Goal: Task Accomplishment & Management: Use online tool/utility

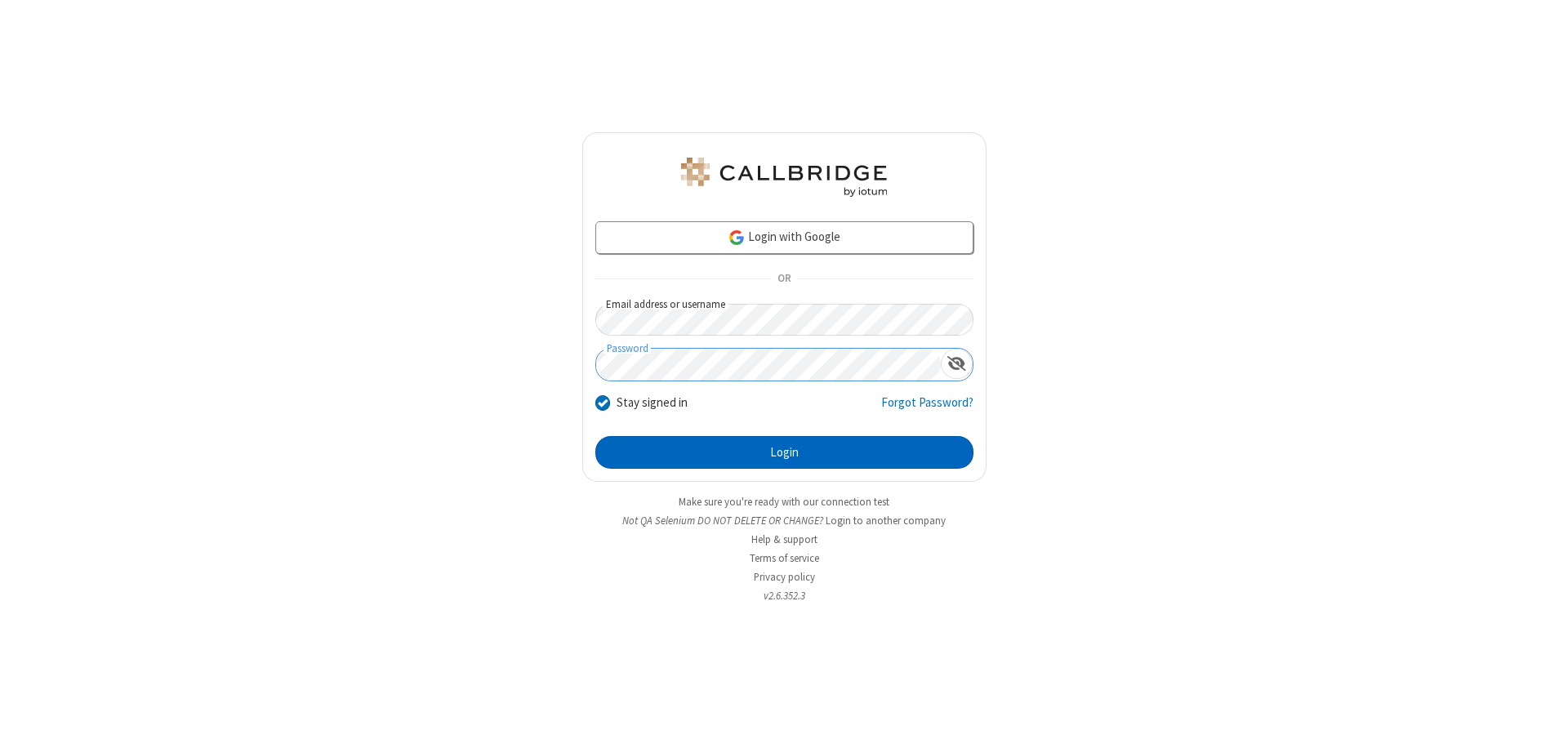
click at [784, 453] on button "Login" at bounding box center [784, 453] width 378 height 33
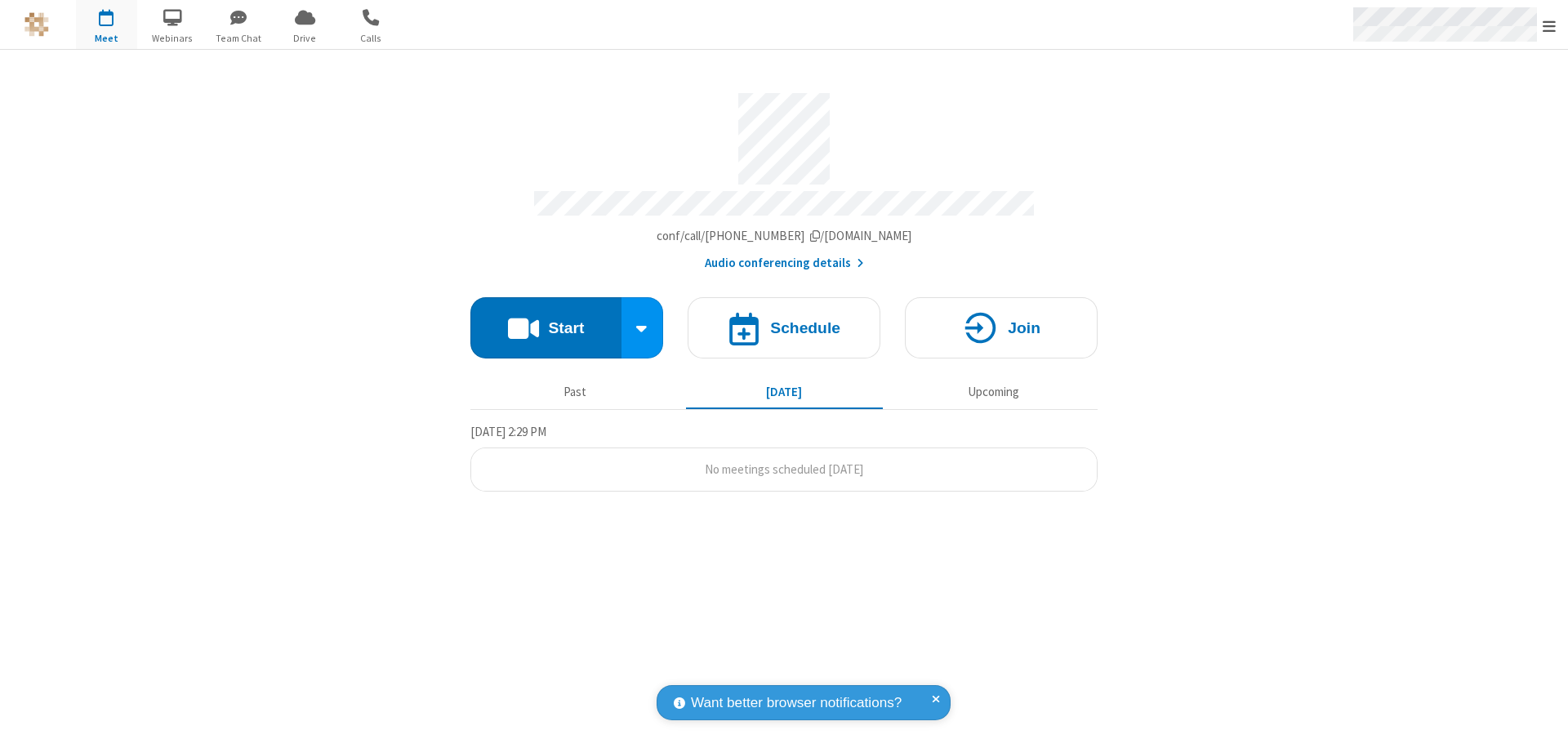
click at [1549, 25] on span "Open menu" at bounding box center [1549, 26] width 13 height 16
click at [305, 37] on span "Drive" at bounding box center [305, 38] width 61 height 15
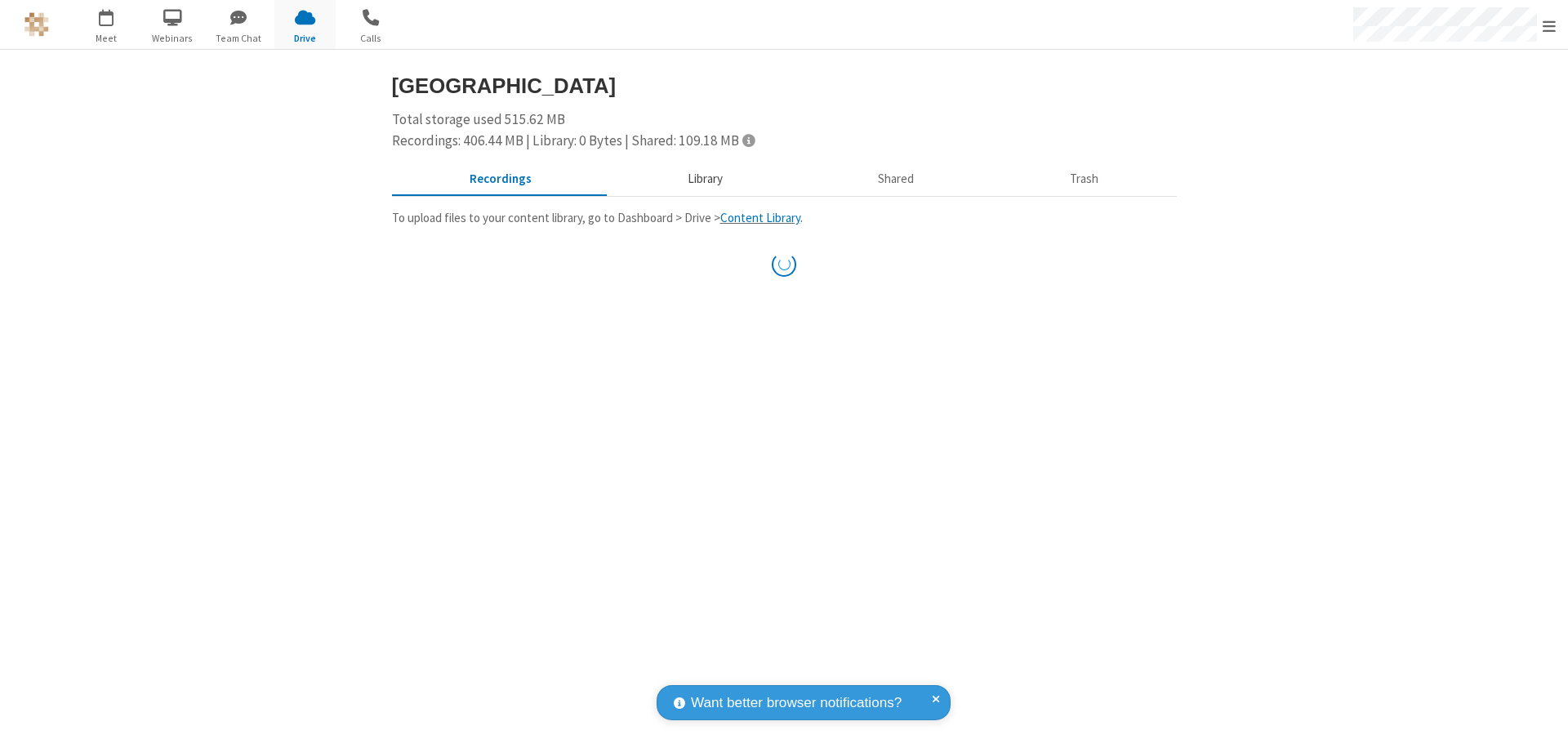
click at [703, 179] on button "Library" at bounding box center [704, 180] width 191 height 31
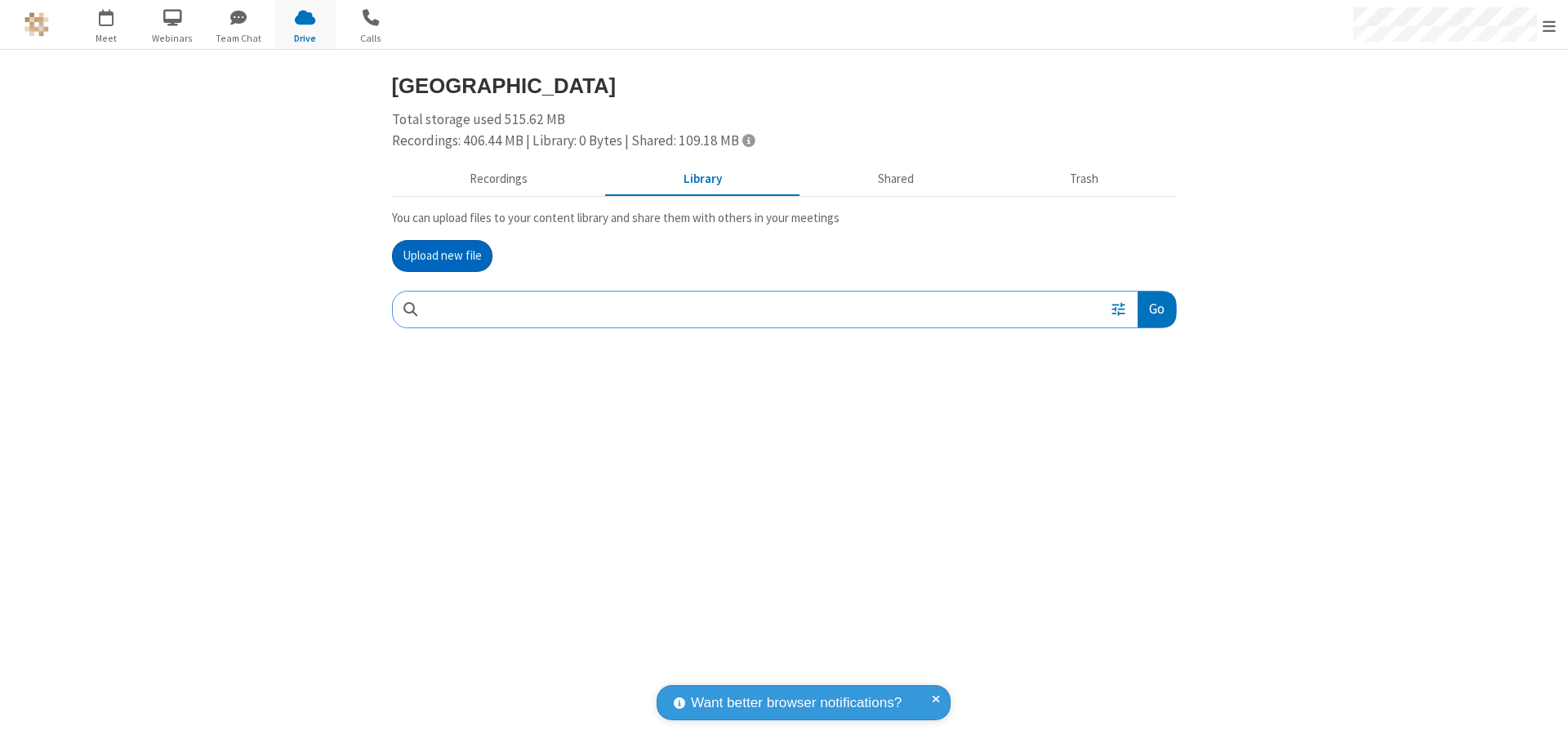
click at [442, 255] on button "Upload new file" at bounding box center [442, 256] width 101 height 33
